Goal: Task Accomplishment & Management: Complete application form

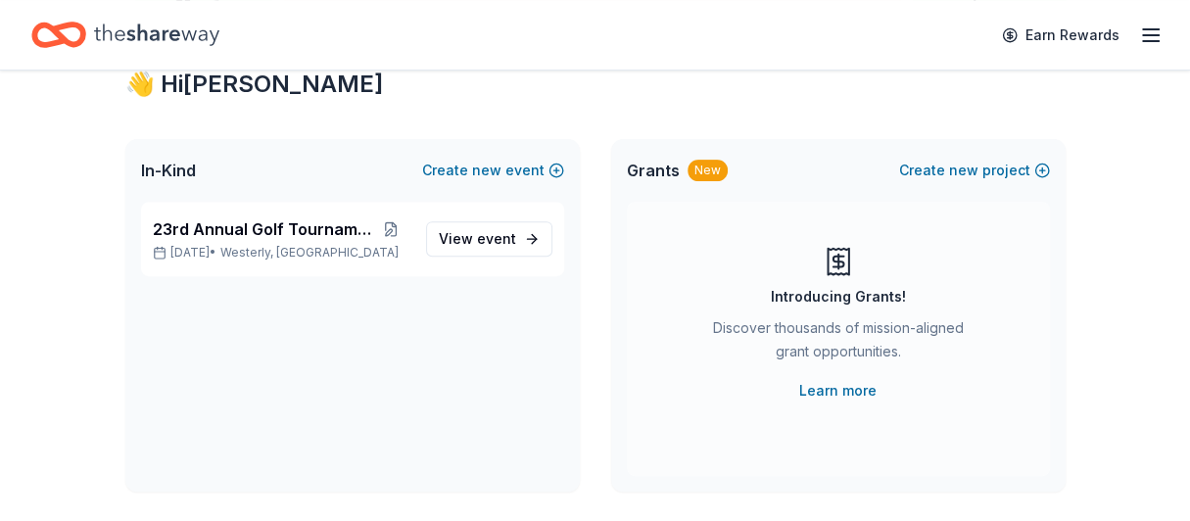
scroll to position [386, 0]
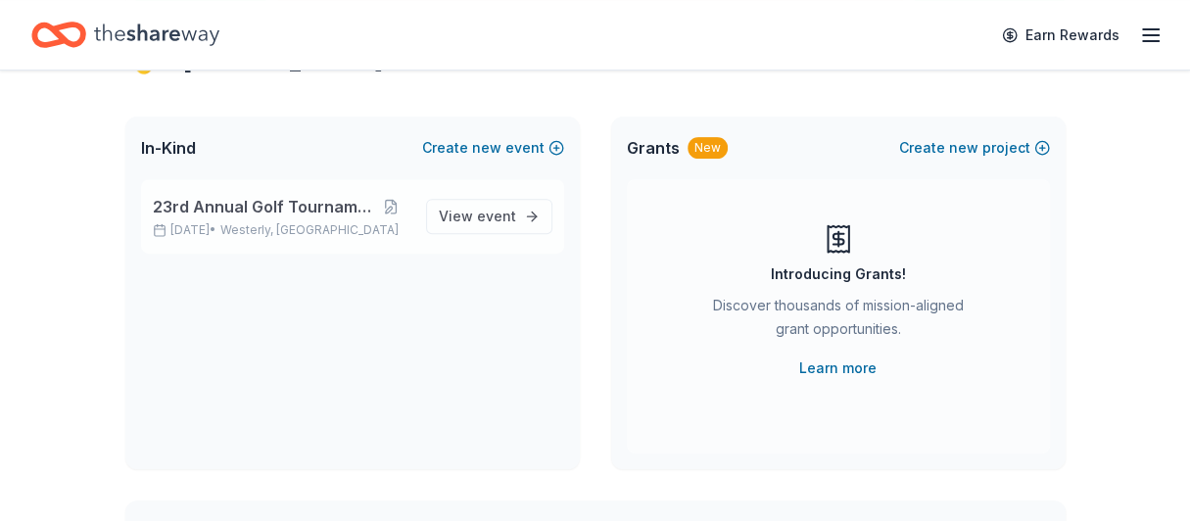
click at [323, 212] on span "23rd Annual Golf Tournament" at bounding box center [263, 206] width 220 height 23
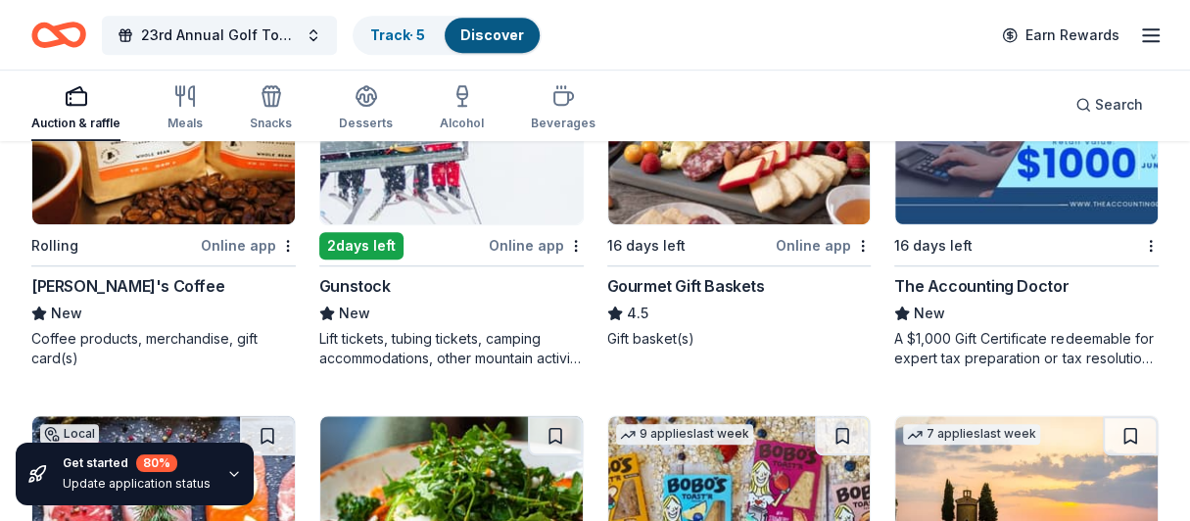
scroll to position [710, 0]
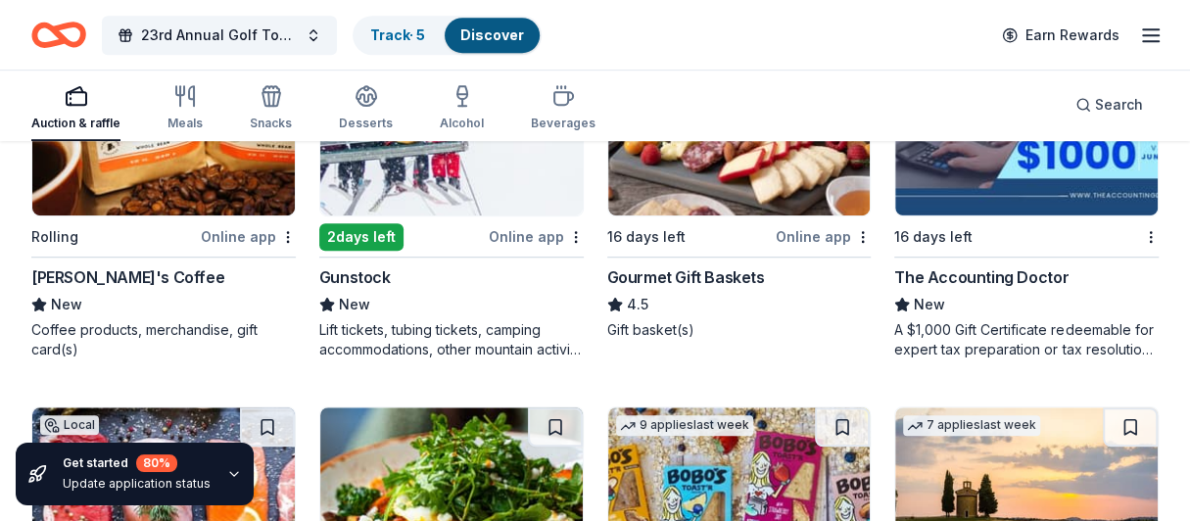
click at [255, 242] on div "Online app" at bounding box center [248, 236] width 95 height 24
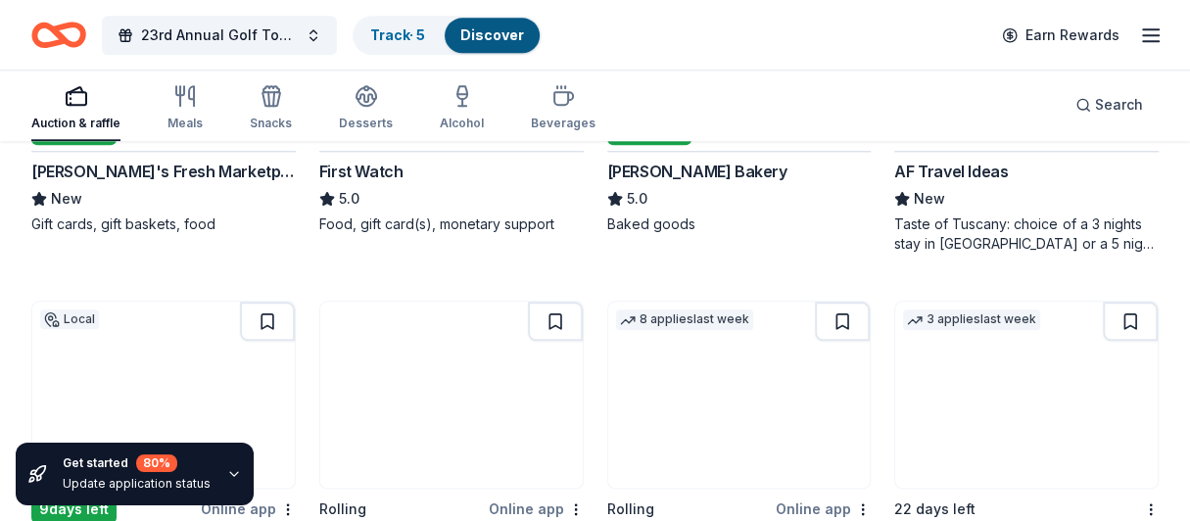
scroll to position [1197, 0]
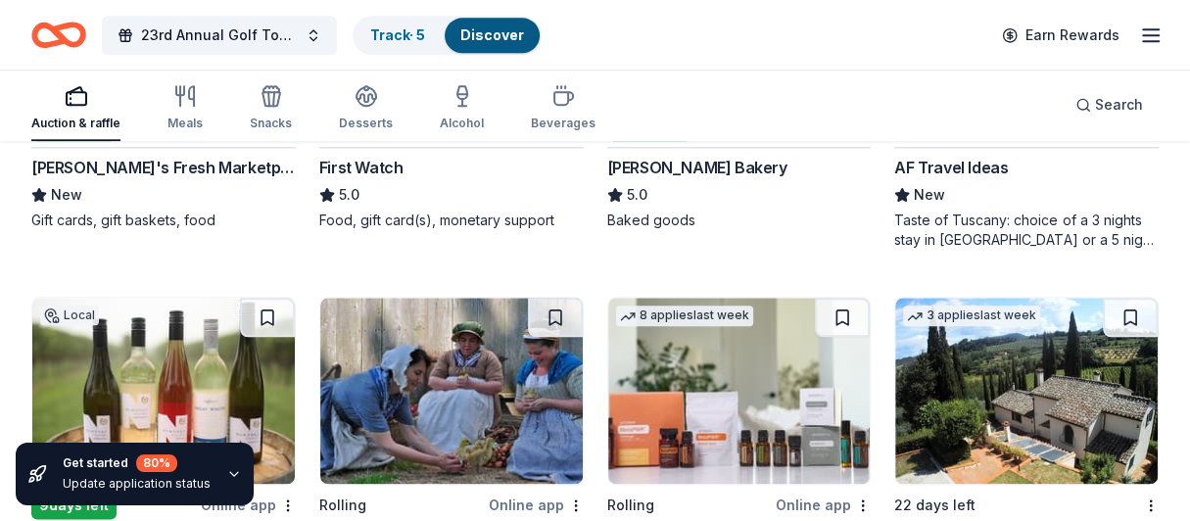
click at [181, 169] on div "[PERSON_NAME]'s Fresh Marketplace" at bounding box center [163, 167] width 264 height 23
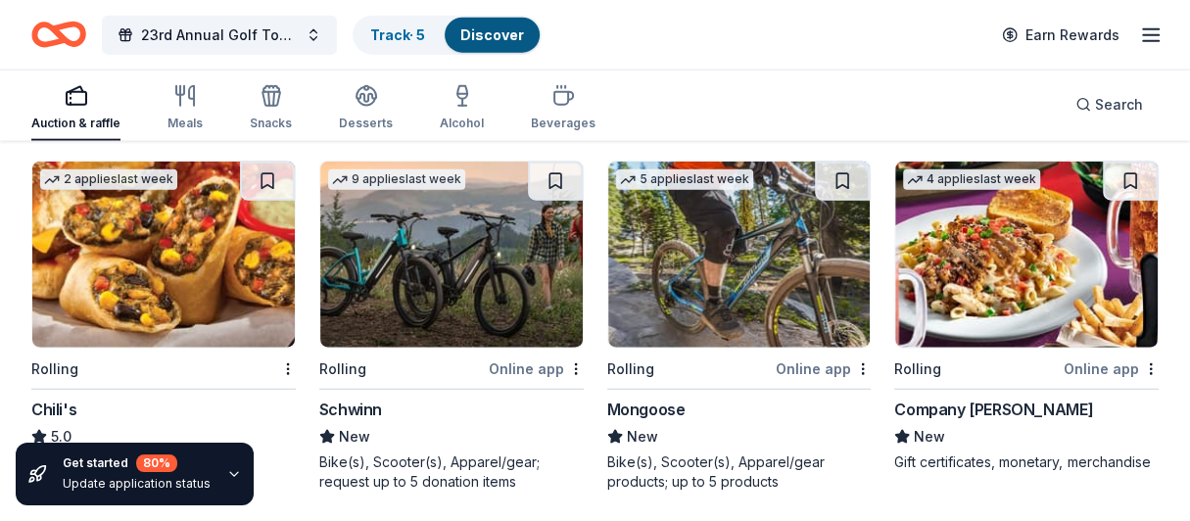
scroll to position [6948, 0]
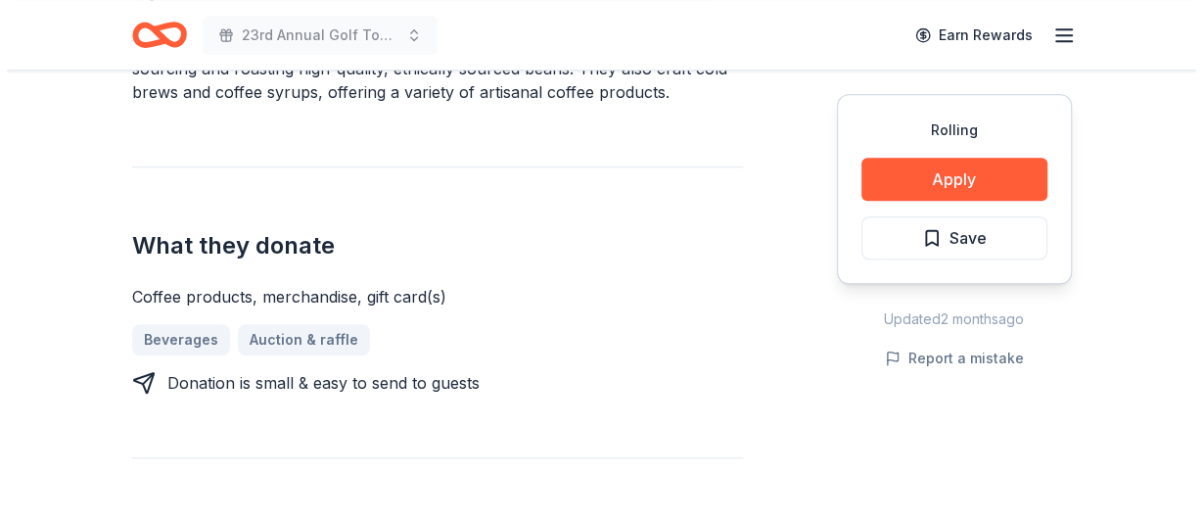
scroll to position [600, 0]
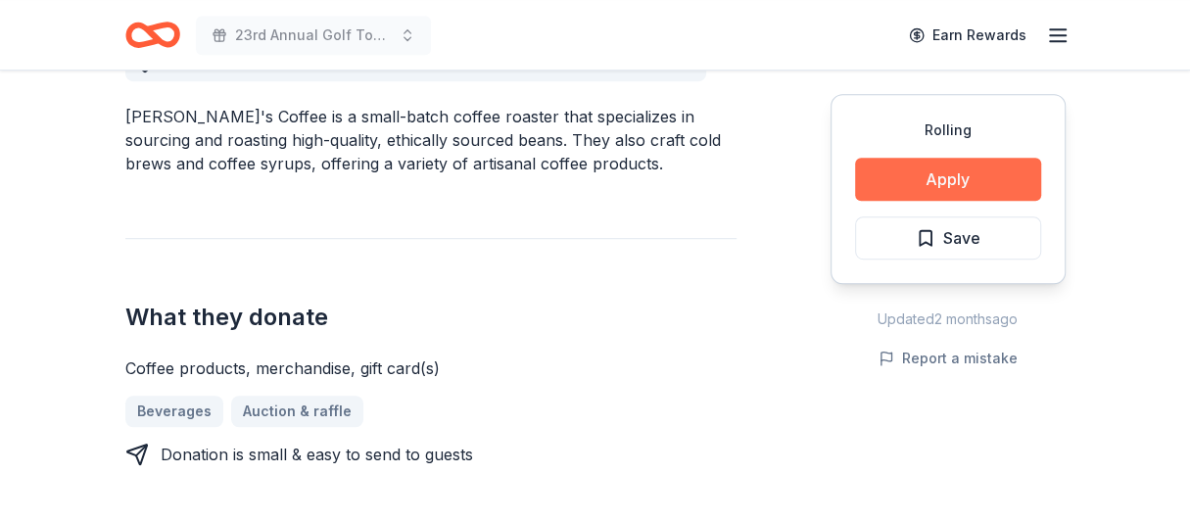
click at [952, 175] on button "Apply" at bounding box center [948, 179] width 186 height 43
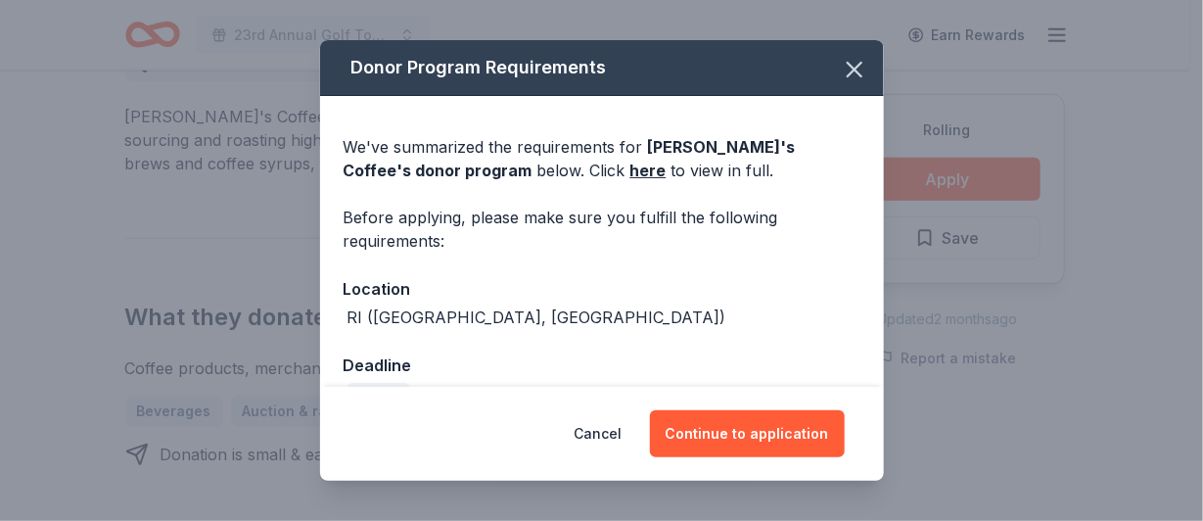
scroll to position [45, 0]
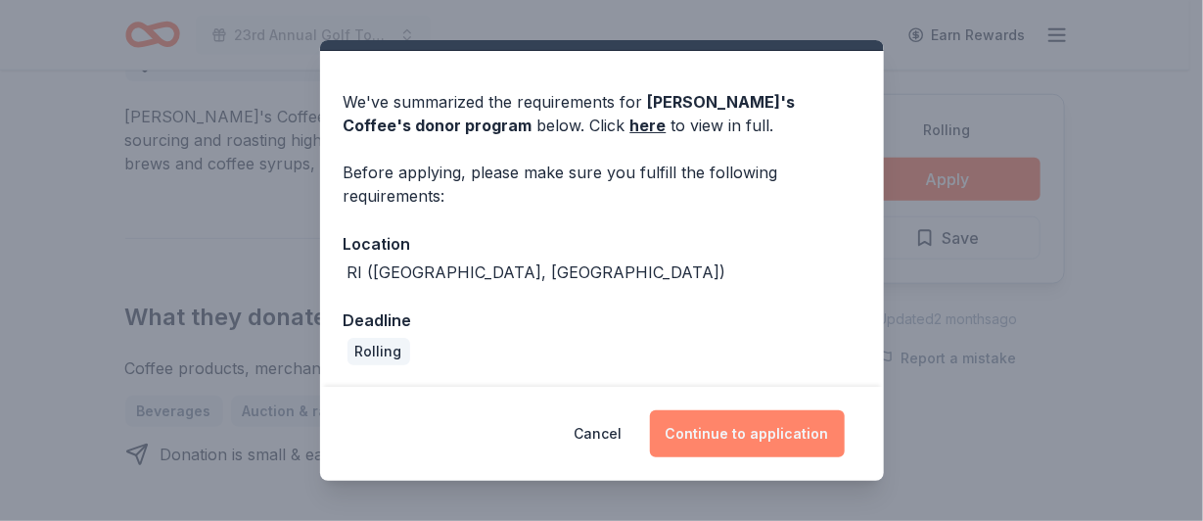
click at [744, 428] on button "Continue to application" at bounding box center [747, 433] width 195 height 47
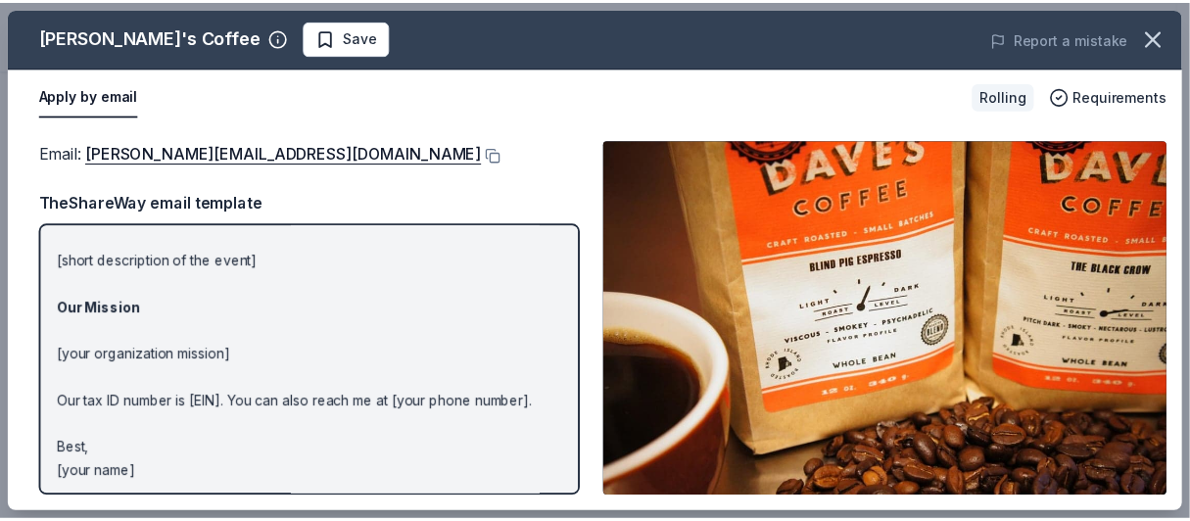
scroll to position [276, 0]
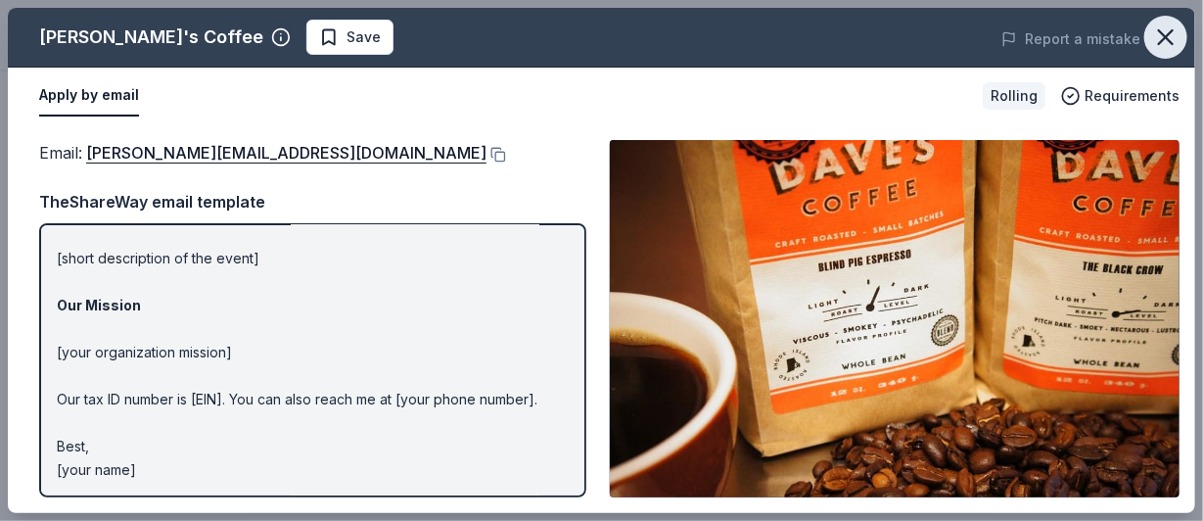
click at [1167, 34] on icon "button" at bounding box center [1166, 37] width 14 height 14
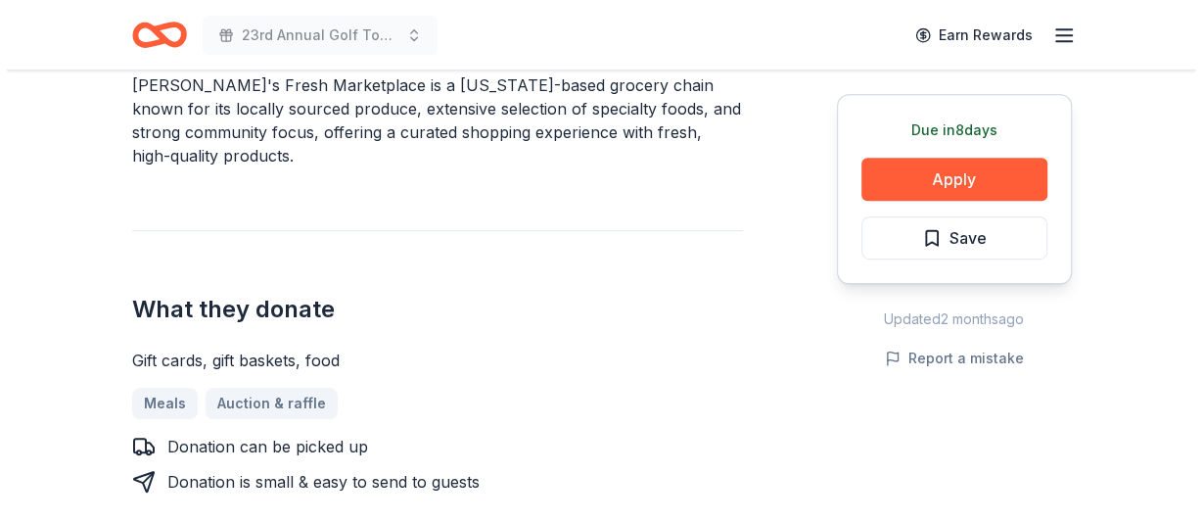
scroll to position [632, 0]
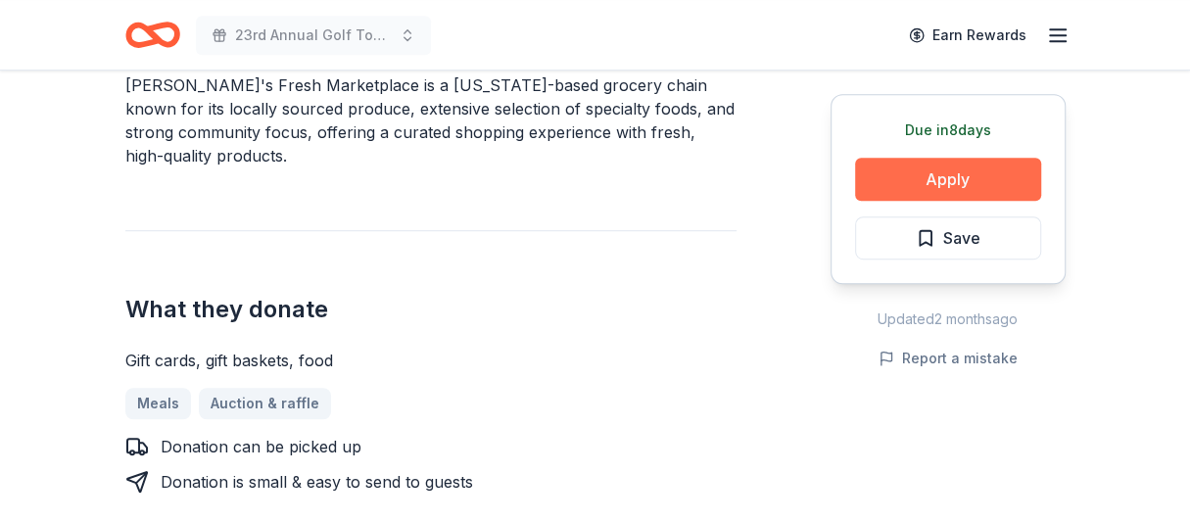
click at [916, 177] on button "Apply" at bounding box center [948, 179] width 186 height 43
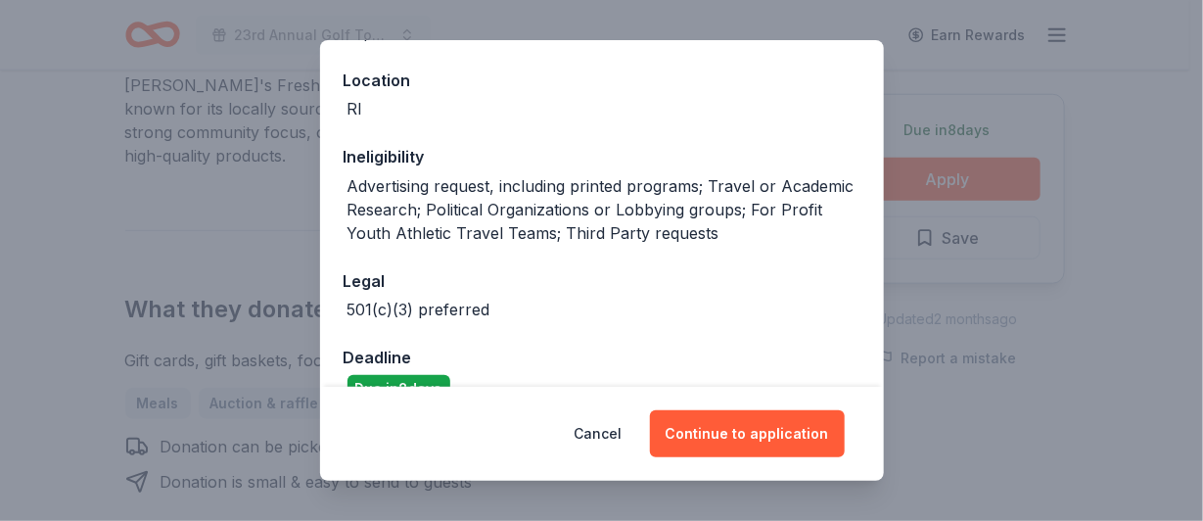
scroll to position [246, 0]
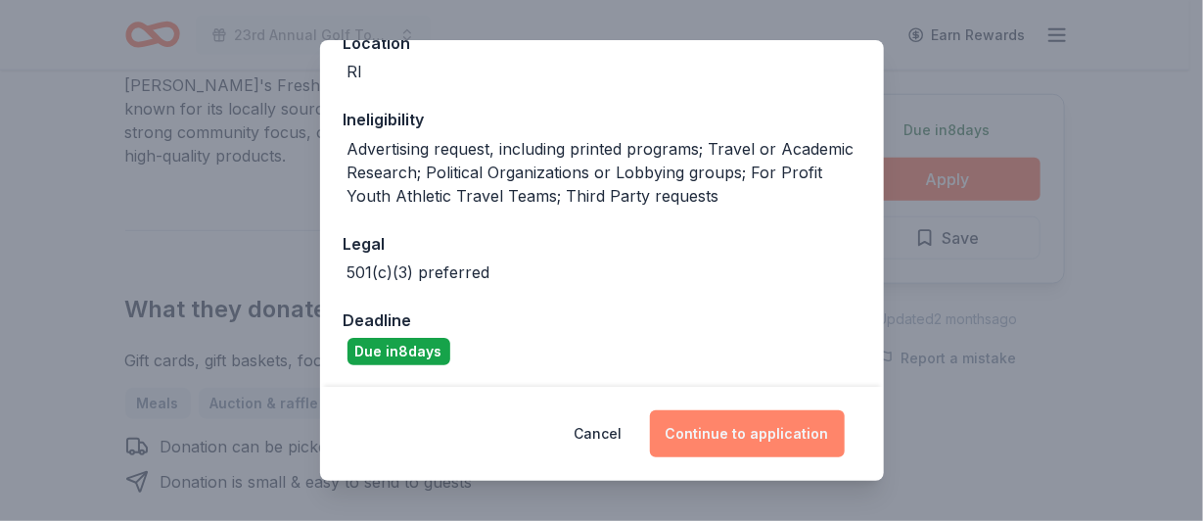
click at [750, 438] on button "Continue to application" at bounding box center [747, 433] width 195 height 47
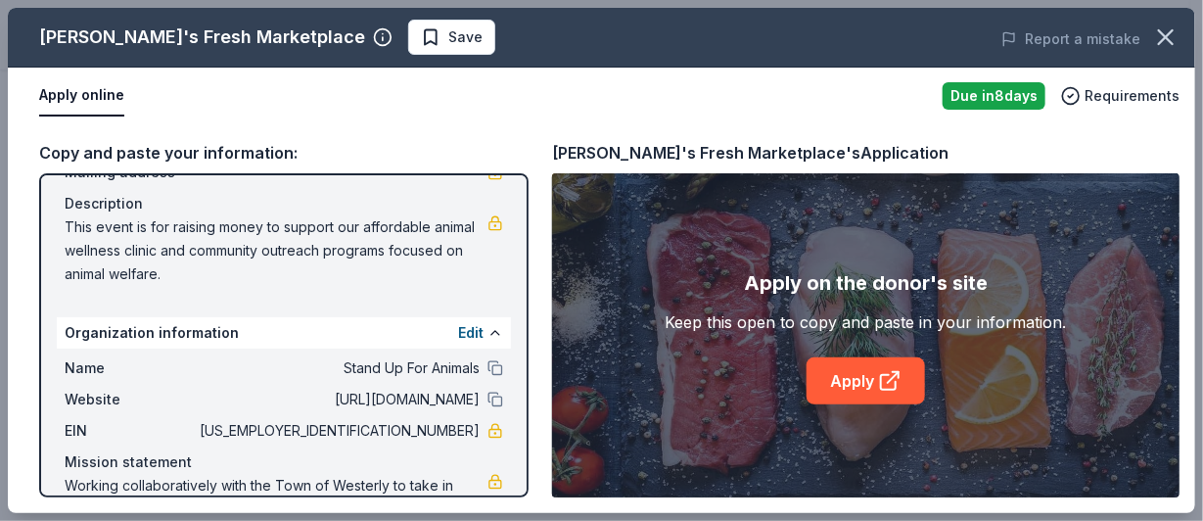
scroll to position [211, 0]
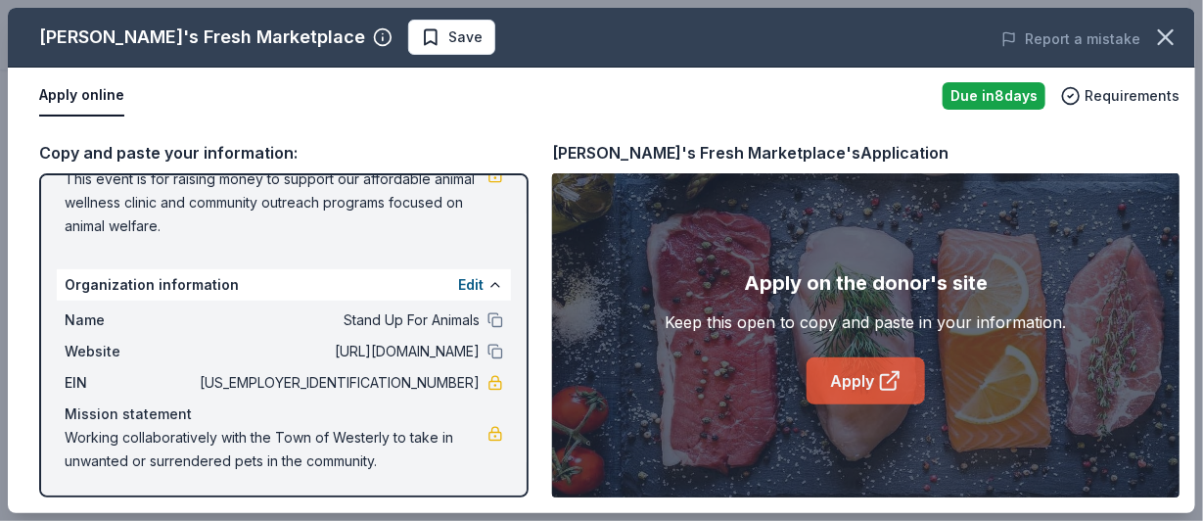
click at [877, 391] on link "Apply" at bounding box center [866, 380] width 118 height 47
